Goal: Task Accomplishment & Management: Use online tool/utility

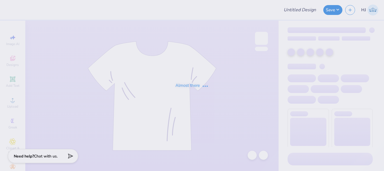
type input "Theta First Drop Xtras"
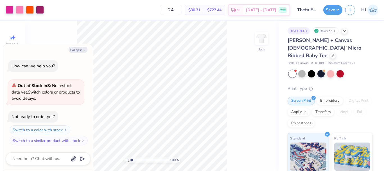
type textarea "x"
type input "4.48505384214065"
type textarea "x"
type input "4.48505384214065"
type textarea "x"
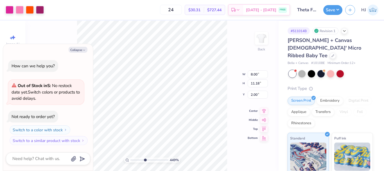
type input "4.48505384214065"
type textarea "x"
type input "4.48505384214065"
type textarea "x"
type input "4.48505384214065"
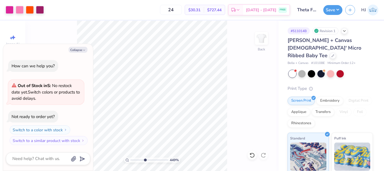
type textarea "x"
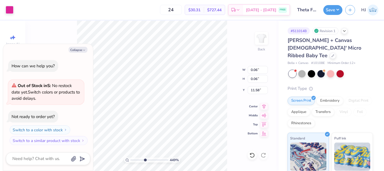
type input "4.48505384214065"
type textarea "x"
type input "4.48505384214065"
type textarea "x"
type input "0.05"
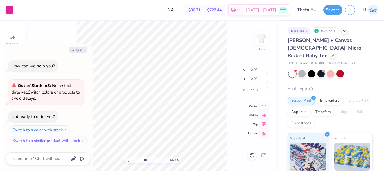
type input "4.48505384214065"
type textarea "x"
type input "4.48505384214065"
type textarea "x"
type input "10"
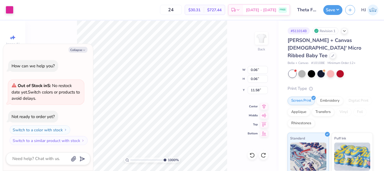
type textarea "x"
type input "0.98"
type input "1.02"
type input "11.07"
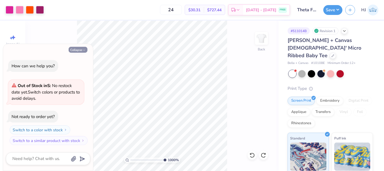
click at [71, 49] on button "Collapse" at bounding box center [78, 50] width 19 height 6
type textarea "x"
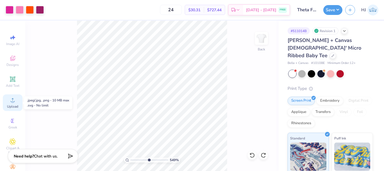
click at [11, 99] on icon at bounding box center [12, 99] width 7 height 7
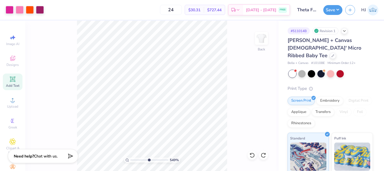
click at [11, 77] on icon at bounding box center [12, 78] width 5 height 5
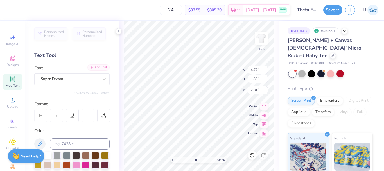
click at [98, 67] on div "Add Font" at bounding box center [98, 67] width 22 height 6
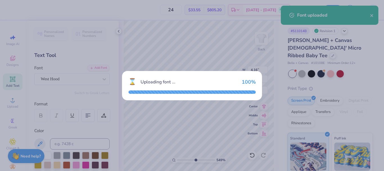
type input "5.48646907485496"
type input "4.16"
type input "1.44"
type input "7.78"
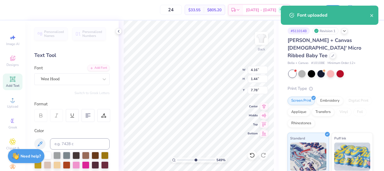
type input "5.48646907485496"
type input "0.98"
type input "1.02"
type input "11.07"
type input "5.48646907485496"
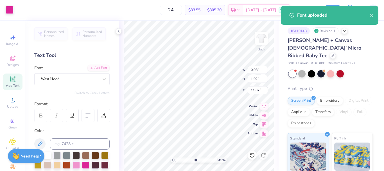
type input "11.38"
type input "5.48646907485496"
type input "11.07"
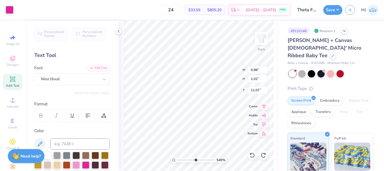
type input "5.48646907485496"
type input "11.05"
type input "5.48646907485496"
type input "11.07"
type input "8.18648829478635"
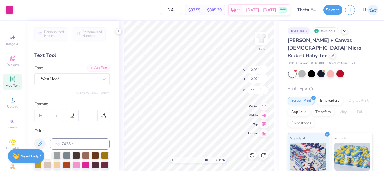
type input "0.98"
type input "1.02"
type input "11.07"
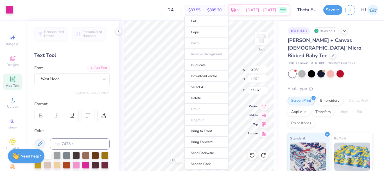
type input "8.18648829478635"
type input "7.26"
type input "10.57"
type input "2.27"
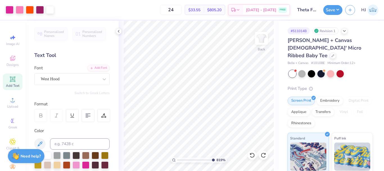
type input "10"
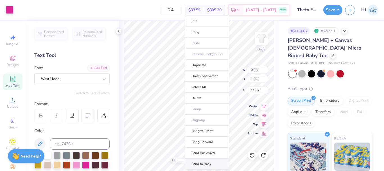
click at [201, 163] on li "Send to Back" at bounding box center [207, 163] width 44 height 11
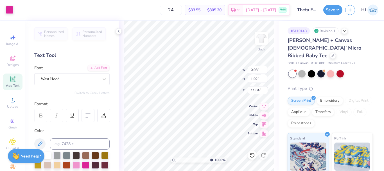
type input "11.07"
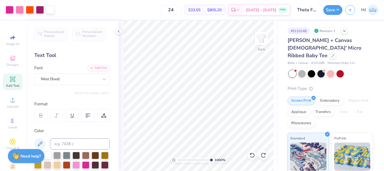
type input "10"
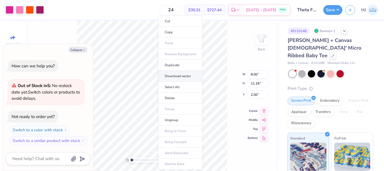
click at [184, 76] on li "Download vector" at bounding box center [180, 76] width 44 height 11
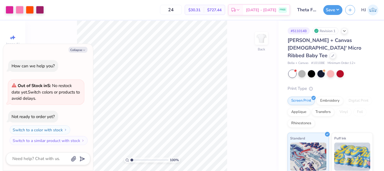
type textarea "x"
type input "4.48505384214065"
click at [75, 48] on button "Collapse" at bounding box center [78, 50] width 19 height 6
type textarea "x"
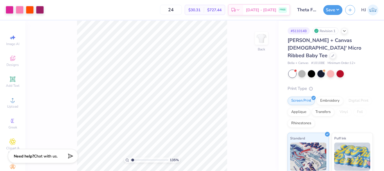
type input "1"
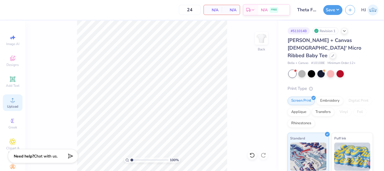
click at [9, 100] on icon at bounding box center [12, 99] width 7 height 7
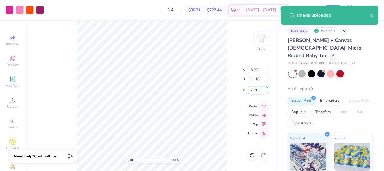
click at [256, 91] on input "2.91" at bounding box center [258, 90] width 20 height 8
type input "3.00"
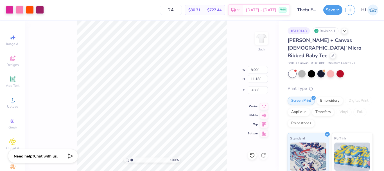
click at [51, 9] on div "24 $30.31 Per Item $727.44 Total Est. Delivery Sep 7 - 10 FREE" at bounding box center [168, 10] width 243 height 20
drag, startPoint x: 161, startPoint y: 159, endPoint x: 107, endPoint y: 157, distance: 53.7
click at [130, 157] on input "range" at bounding box center [149, 159] width 38 height 5
type input "2.46071092039641"
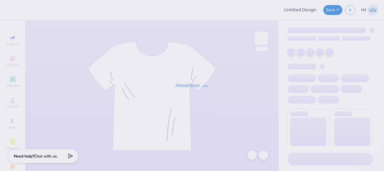
type input "DSIG Parent's Weekend"
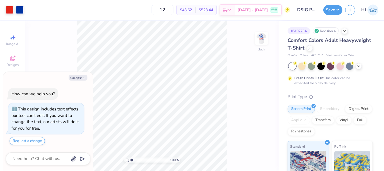
type textarea "x"
type input "3.32211092047231"
type textarea "x"
type input "3.32211092047231"
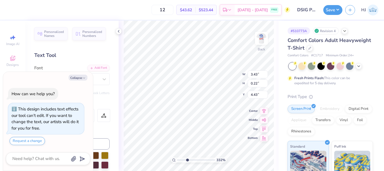
click at [80, 74] on div "Collapse" at bounding box center [48, 77] width 84 height 6
click at [79, 78] on button "Collapse" at bounding box center [78, 77] width 19 height 6
type textarea "x"
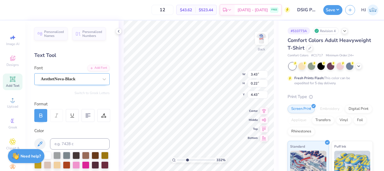
click at [91, 79] on div "AesthetNova-Black" at bounding box center [69, 78] width 59 height 9
type input "3.32211092047231"
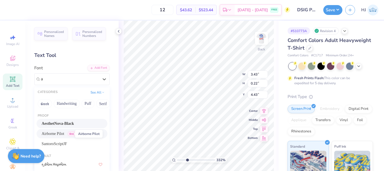
click at [57, 132] on span "Airborne Pilot" at bounding box center [53, 133] width 23 height 6
type input "a"
type input "3.32211092047231"
type input "3.60"
type input "4.45"
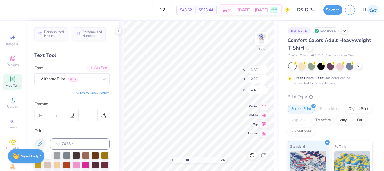
scroll to position [5, 3]
type input "3.32211092047231"
type textarea "D"
type input "3.32211092047231"
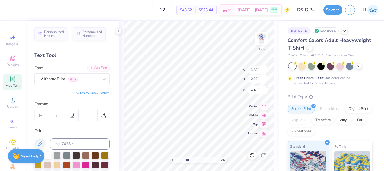
type textarea "De"
type input "3.32211092047231"
type textarea "Del"
type input "3.32211092047231"
type textarea "Delt"
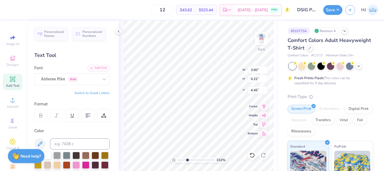
type input "3.32211092047231"
type textarea "Delta"
type input "3.32211092047231"
type textarea "Delta"
type input "3.32211092047231"
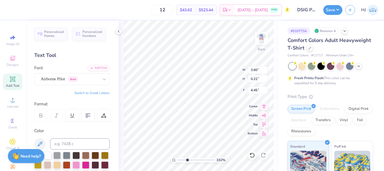
type textarea "Delta s"
type input "3.32211092047231"
type textarea "Delta si"
type input "3.32211092047231"
type textarea "Delta sig"
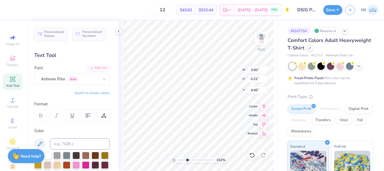
type input "3.32211092047231"
type textarea "Delta sigm"
type input "3.32211092047231"
type textarea "Delta sigma"
type input "3.32211092047231"
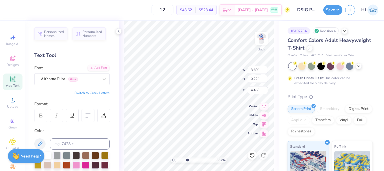
type textarea "Delta sigma"
type input "3.32211092047231"
type textarea "Delta sigma p"
type input "3.32211092047231"
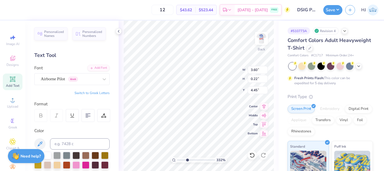
type textarea "Delta sigma ph"
type input "3.32211092047231"
type textarea "Delta sigma phi"
type input "3.32211092047231"
type input "2.29"
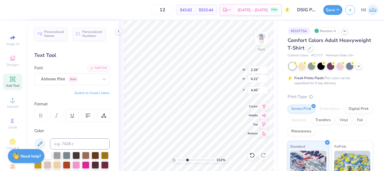
type input "3.32211092047231"
type input "2.75"
type input "0.26"
type input "3.32211092047231"
type input "3.24"
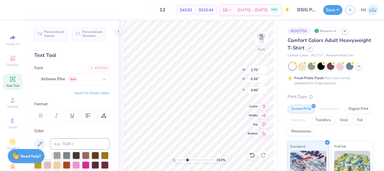
type input "0.31"
type input "3.32211092047231"
type input "1.75"
click at [264, 107] on icon at bounding box center [264, 105] width 4 height 5
click at [266, 115] on icon at bounding box center [264, 114] width 8 height 7
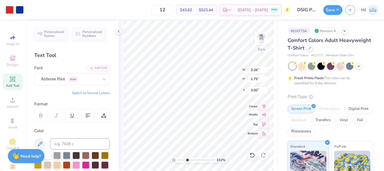
type input "3.32211092047231"
type input "11.62"
click at [264, 125] on icon at bounding box center [264, 123] width 8 height 7
type input "1.82266588284093"
type input "0.50"
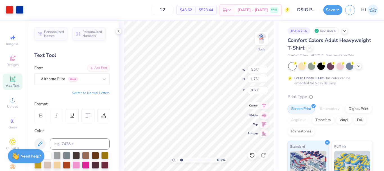
click at [264, 107] on icon at bounding box center [264, 105] width 4 height 5
click at [266, 105] on icon at bounding box center [264, 105] width 8 height 7
type input "1.82266588284093"
type input "3.26"
type input "1.30"
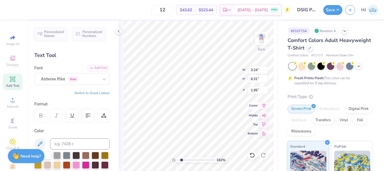
type input "0.50"
click at [263, 105] on icon at bounding box center [264, 105] width 8 height 7
click at [252, 156] on icon at bounding box center [252, 155] width 6 height 6
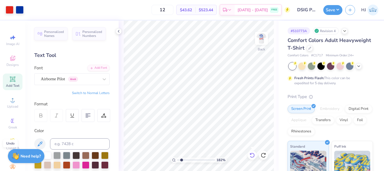
click at [252, 156] on icon at bounding box center [252, 155] width 6 height 6
click at [253, 156] on icon at bounding box center [252, 155] width 6 height 6
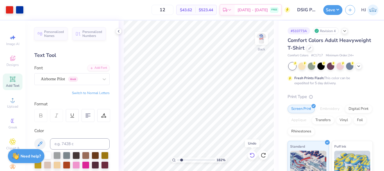
click at [253, 156] on icon at bounding box center [252, 155] width 6 height 6
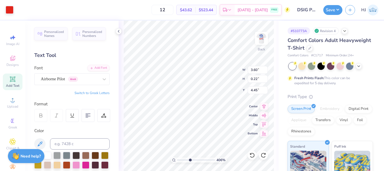
scroll to position [5, 1]
click at [252, 155] on icon at bounding box center [252, 155] width 6 height 6
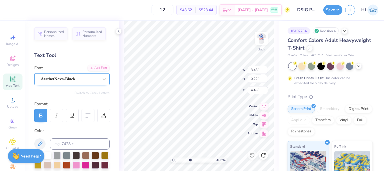
type input "4.05804149575103"
click at [75, 78] on div "AesthetNova-Black" at bounding box center [69, 78] width 59 height 9
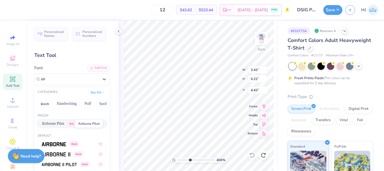
click at [51, 123] on span "Airborne Pilot" at bounding box center [53, 123] width 23 height 6
type input "air"
type input "4.05804149575103"
type input "3.60"
type input "4.45"
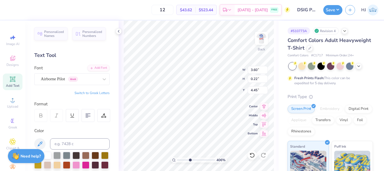
type input "4.05804149575103"
type input "3.26"
type input "1.30"
type input "3.00"
type input "4.05804149575103"
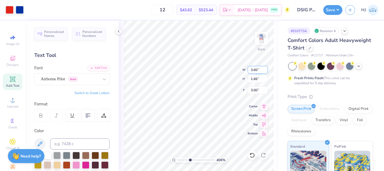
click at [255, 69] on input "3.60" at bounding box center [258, 70] width 20 height 8
click at [254, 69] on input "3.60" at bounding box center [258, 70] width 20 height 8
type input "3.5"
type input "4.05804149575103"
type input "3.50"
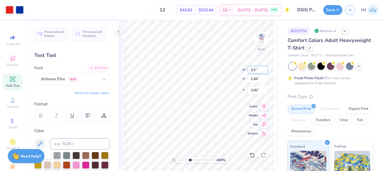
type input "1.62"
click at [257, 88] on input "3.02" at bounding box center [258, 90] width 20 height 8
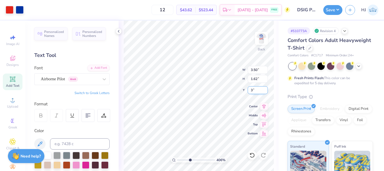
type input "3"
type input "4.05804149575103"
type input "3.00"
type input "4.05804149575103"
type input "3.17"
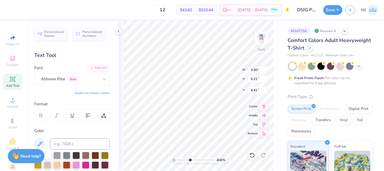
type input "1.26"
type input "3.00"
drag, startPoint x: 191, startPoint y: 159, endPoint x: 148, endPoint y: 157, distance: 43.3
type input "1"
click at [177, 157] on input "range" at bounding box center [196, 159] width 38 height 5
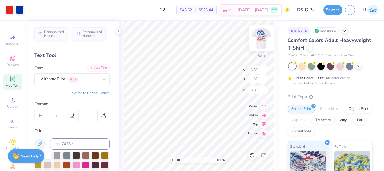
click at [263, 38] on img at bounding box center [261, 38] width 22 height 22
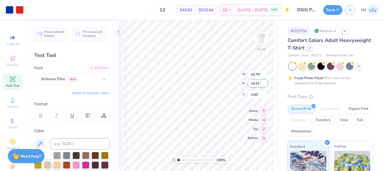
click at [260, 83] on input "14.51" at bounding box center [258, 83] width 20 height 8
type input "14.5"
type input "10.77"
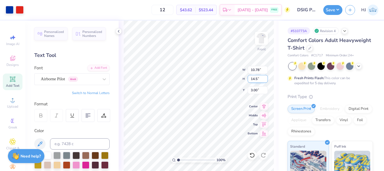
type input "14.50"
click at [257, 89] on input "3.00" at bounding box center [258, 90] width 20 height 8
click at [254, 152] on div at bounding box center [252, 154] width 9 height 9
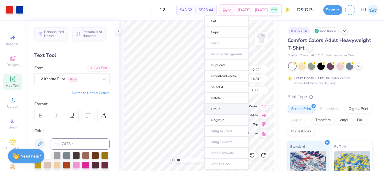
click at [225, 110] on li "Group" at bounding box center [226, 108] width 44 height 11
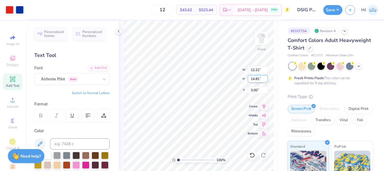
click at [256, 79] on input "14.81" at bounding box center [258, 79] width 20 height 8
click at [263, 82] on input "14.81" at bounding box center [258, 79] width 20 height 8
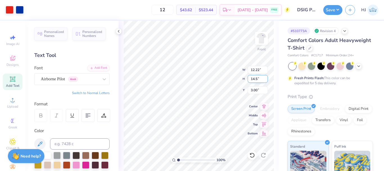
type input "14.5"
type input "11.97"
type input "14.50"
type input "3.16"
click at [262, 91] on input "3.16" at bounding box center [258, 90] width 20 height 8
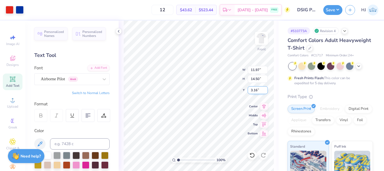
click at [262, 91] on input "3.16" at bounding box center [258, 90] width 20 height 8
type input "3.00"
click at [264, 106] on icon at bounding box center [264, 105] width 8 height 7
click at [265, 105] on icon at bounding box center [264, 105] width 8 height 7
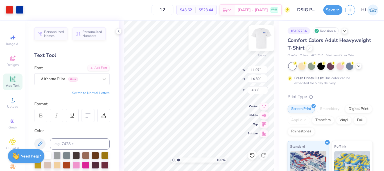
click at [262, 37] on img at bounding box center [261, 38] width 22 height 22
type input "1"
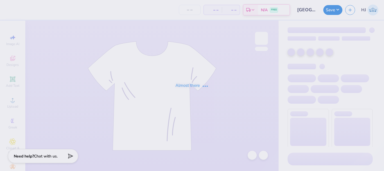
type input "[GEOGRAPHIC_DATA] : [PERSON_NAME]"
type input "12"
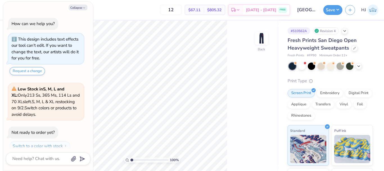
scroll to position [16, 0]
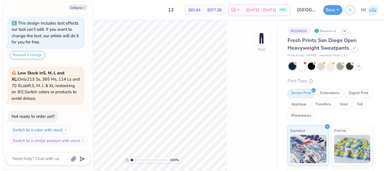
type textarea "x"
type input "3.32211092047231"
type textarea "x"
type input "3.32211092047231"
type textarea "x"
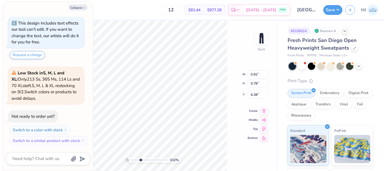
type input "3.32211092047231"
type textarea "x"
type input "3.32211092047231"
type textarea "x"
type input "3.32211092047231"
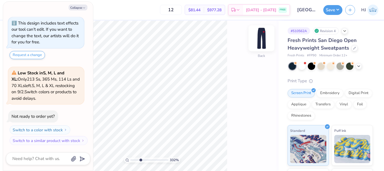
click at [259, 37] on img at bounding box center [261, 38] width 22 height 22
type textarea "x"
type input "3.32211092047231"
type textarea "x"
type input "3.32211092047231"
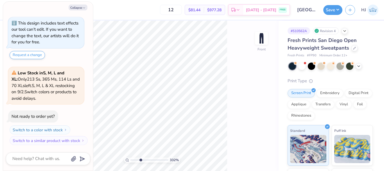
type textarea "x"
type input "3.32211092047231"
type textarea "x"
type input "1.49212329151837"
type textarea "x"
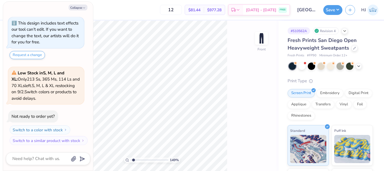
type input "1.49212329151837"
click at [79, 9] on button "Collapse" at bounding box center [78, 7] width 19 height 6
type textarea "x"
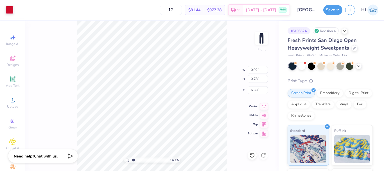
type input "1.49212329151837"
type input "15.09"
type input "1.49212329151837"
type input "5.00"
type input "4.78"
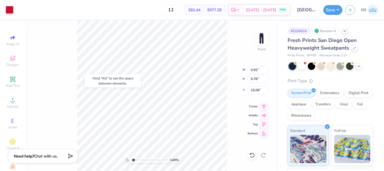
type input "6.00"
type input "1.49212329151837"
type input "0.92"
type input "0.78"
type input "15.09"
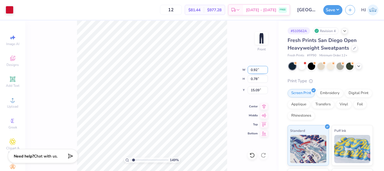
click at [253, 69] on input "0.92" at bounding box center [258, 70] width 20 height 8
type input "5"
type input "1.49212329151837"
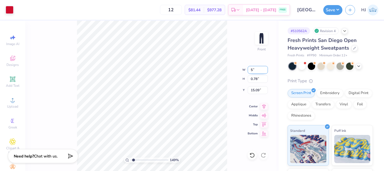
type input "5.00"
type input "4.23"
type input "13.37"
type input "1.49212329151837"
type input "4.78"
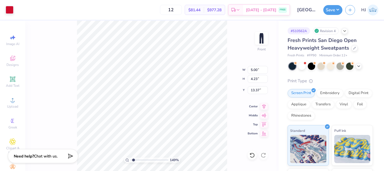
type input "6.00"
type input "1.49212329151837"
click at [257, 88] on input "13.37" at bounding box center [258, 90] width 20 height 8
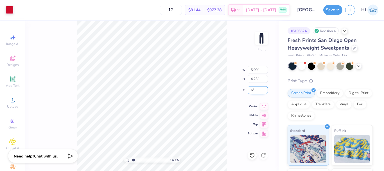
type input "6"
type input "1.49212329151837"
type input "6.00"
type input "1"
click at [262, 36] on img at bounding box center [261, 38] width 22 height 22
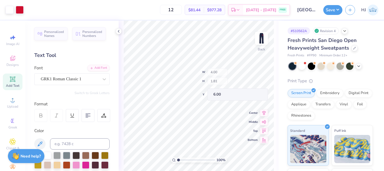
click at [218, 77] on div "100 % Back W 4.00 H 1.81 Y 6.00 Center Middle Top Bottom" at bounding box center [199, 96] width 160 height 150
click at [262, 39] on img at bounding box center [261, 38] width 22 height 22
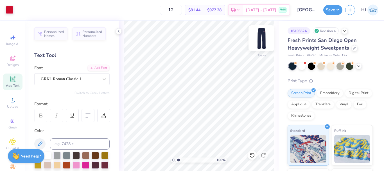
click at [261, 37] on img at bounding box center [261, 38] width 22 height 22
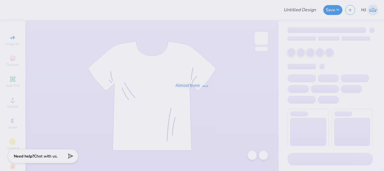
type input "Dad's Weekend"
